Goal: Task Accomplishment & Management: Use online tool/utility

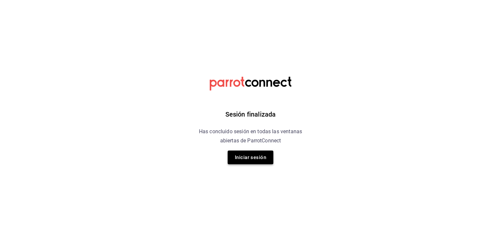
click at [239, 157] on button "Iniciar sesión" at bounding box center [251, 157] width 46 height 14
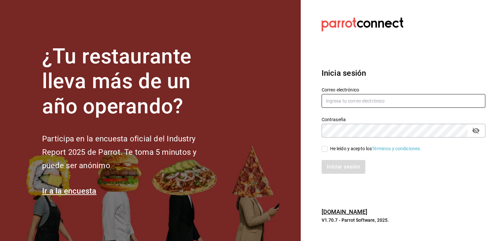
type input "rabernd@hotmail.com"
click at [477, 135] on button "passwordField" at bounding box center [475, 130] width 11 height 11
click at [323, 149] on input "He leído y acepto los Términos y condiciones." at bounding box center [325, 149] width 6 height 6
checkbox input "true"
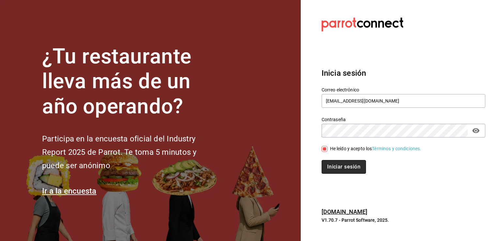
click at [335, 170] on button "Iniciar sesión" at bounding box center [344, 167] width 44 height 14
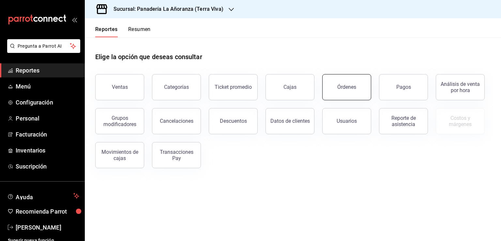
click at [335, 90] on button "Órdenes" at bounding box center [346, 87] width 49 height 26
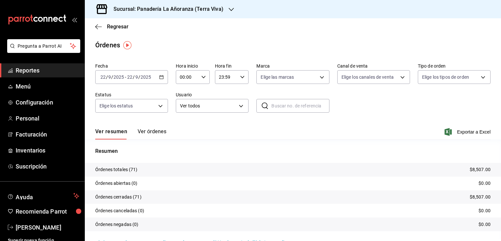
click at [229, 11] on icon "button" at bounding box center [231, 9] width 5 height 5
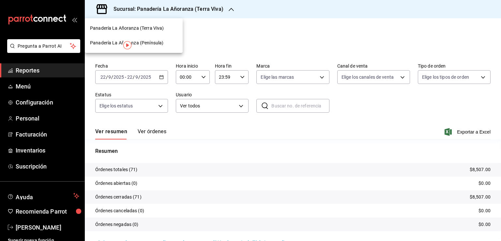
click at [152, 42] on span "Panadería La Añoranza (Península)" at bounding box center [126, 42] width 73 height 7
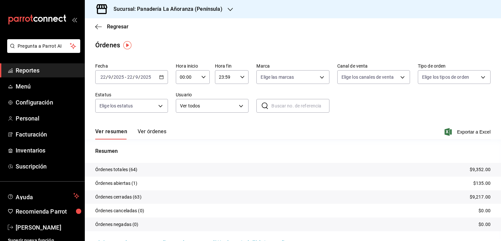
click at [36, 69] on span "Reportes" at bounding box center [48, 70] width 64 height 9
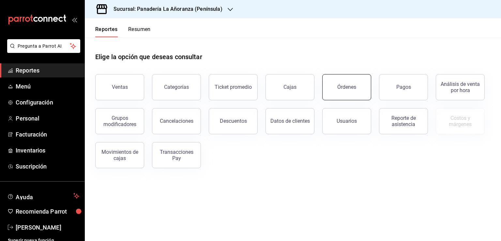
click at [343, 85] on div "Órdenes" at bounding box center [346, 87] width 19 height 6
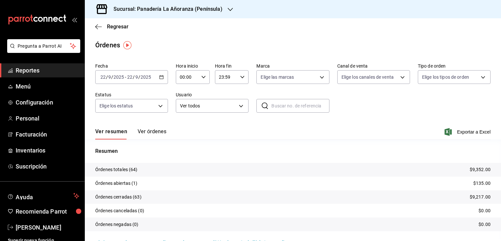
click at [228, 7] on icon "button" at bounding box center [230, 9] width 5 height 5
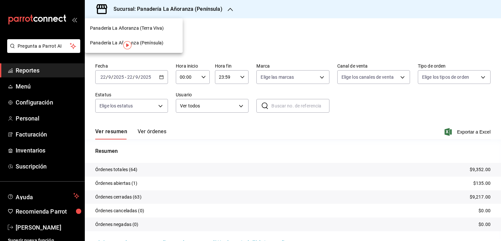
click at [149, 33] on div "Panadería La Añoranza (Terra Viva)" at bounding box center [134, 28] width 98 height 15
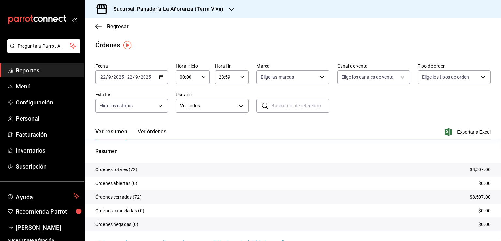
click at [31, 71] on span "Reportes" at bounding box center [48, 70] width 64 height 9
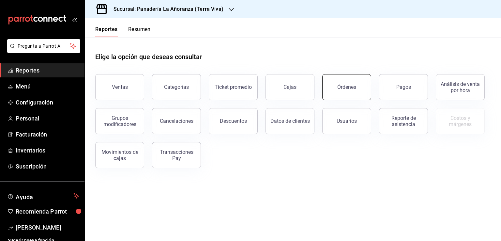
click at [357, 94] on button "Órdenes" at bounding box center [346, 87] width 49 height 26
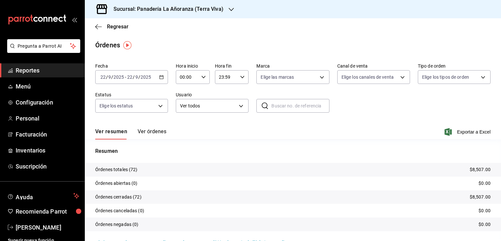
click at [38, 70] on span "Reportes" at bounding box center [48, 70] width 64 height 9
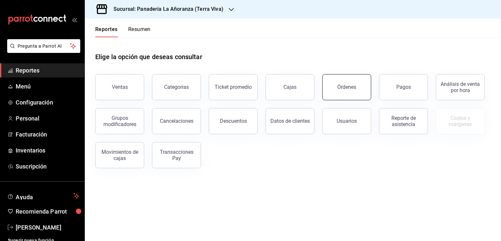
click at [368, 92] on button "Órdenes" at bounding box center [346, 87] width 49 height 26
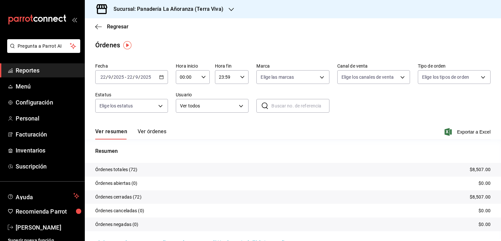
click at [28, 68] on span "Reportes" at bounding box center [48, 70] width 64 height 9
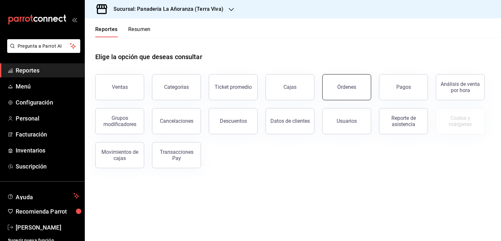
click at [346, 85] on div "Órdenes" at bounding box center [346, 87] width 19 height 6
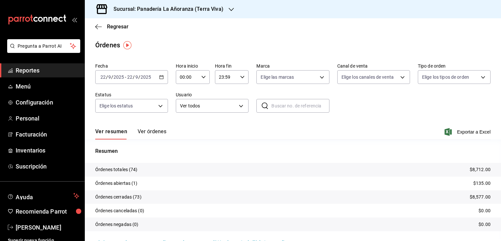
click at [224, 7] on div "Sucursal: Panadería La Añoranza (Terra Viva)" at bounding box center [163, 9] width 146 height 18
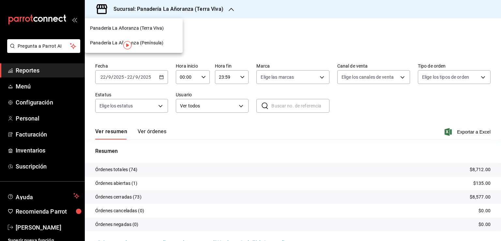
click at [146, 41] on span "Panadería La Añoranza (Península)" at bounding box center [126, 42] width 73 height 7
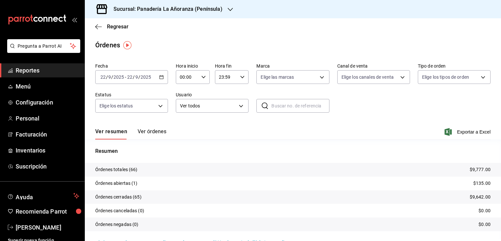
click at [42, 73] on span "Reportes" at bounding box center [48, 70] width 64 height 9
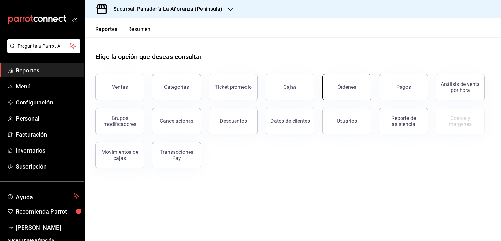
click at [334, 80] on button "Órdenes" at bounding box center [346, 87] width 49 height 26
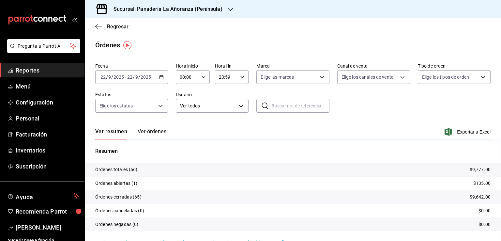
click at [230, 10] on icon "button" at bounding box center [230, 9] width 5 height 5
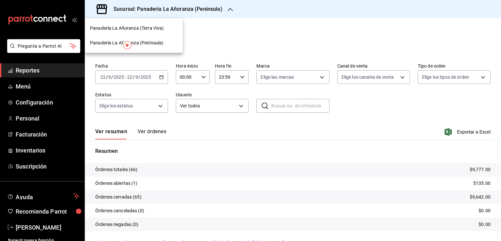
click at [153, 29] on span "Panadería La Añoranza (Terra Viva)" at bounding box center [127, 28] width 74 height 7
